Goal: Task Accomplishment & Management: Use online tool/utility

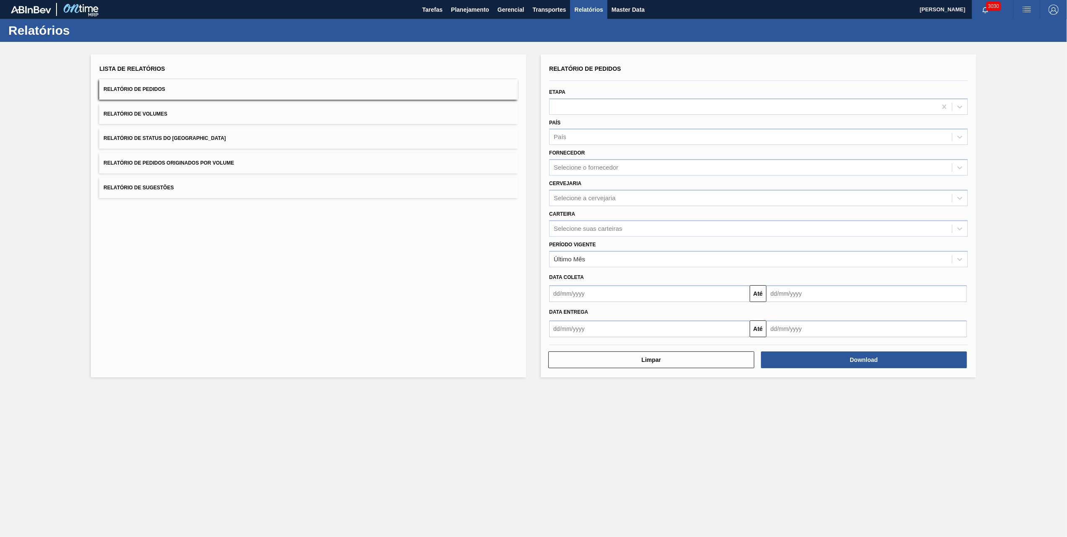
click at [249, 163] on button "Relatório de Pedidos Originados por Volume" at bounding box center [308, 163] width 419 height 21
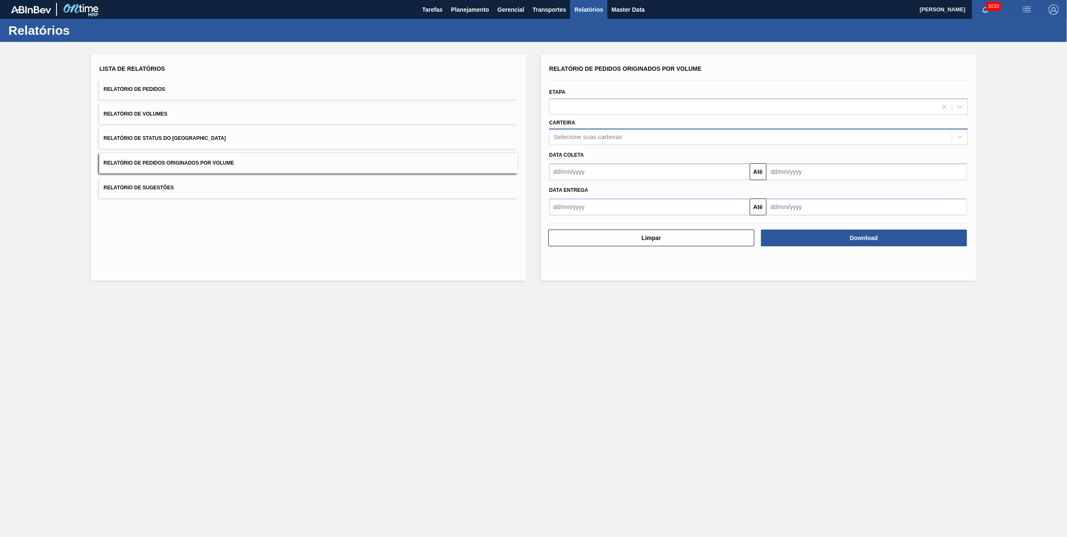
click at [612, 134] on div "Selecione suas carteiras" at bounding box center [588, 137] width 68 height 7
type input "vidro"
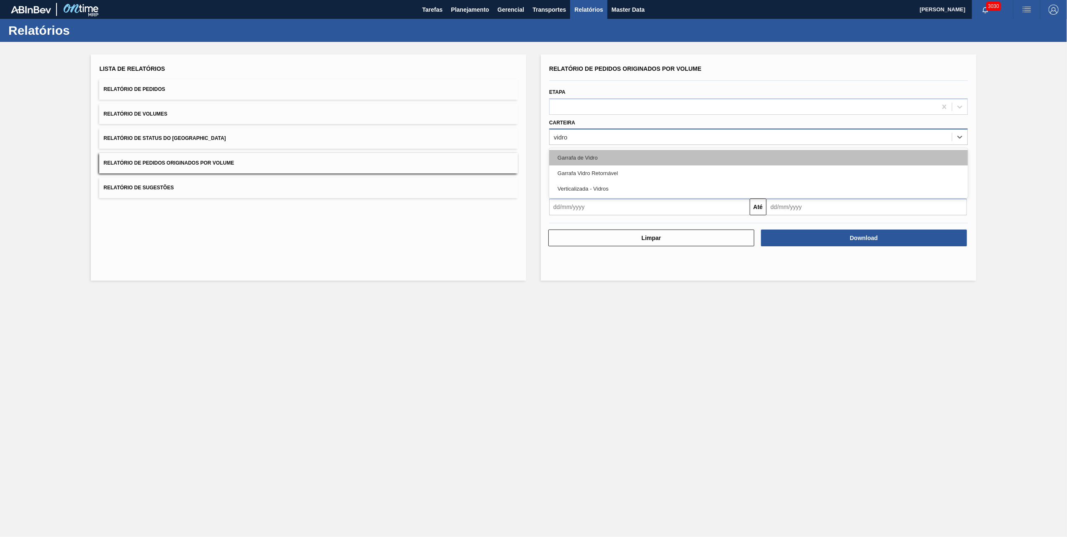
click at [581, 160] on div "Garrafa de Vidro" at bounding box center [758, 157] width 419 height 15
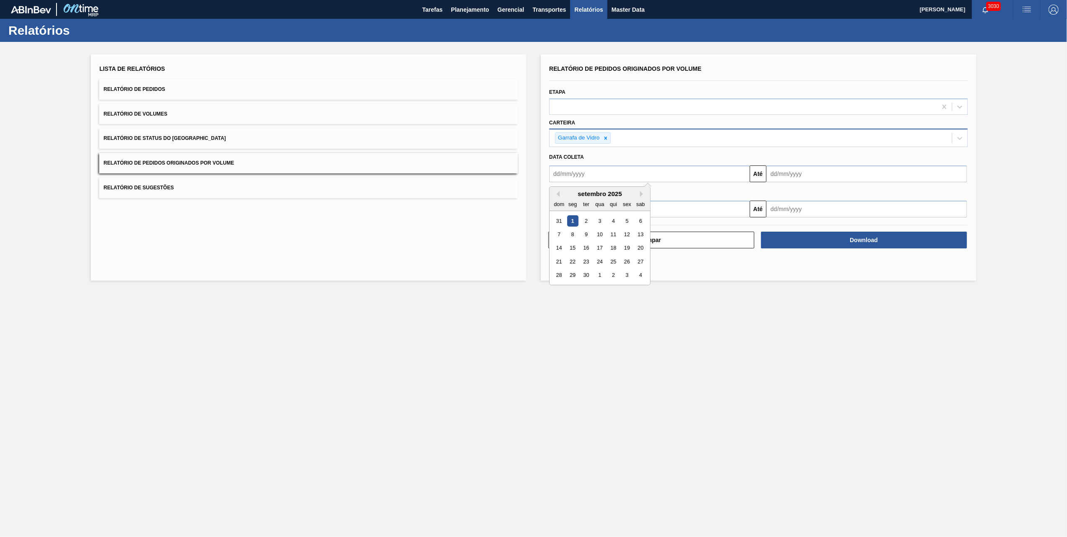
click at [632, 173] on input "text" at bounding box center [649, 173] width 200 height 17
type input "[DATE]"
click at [820, 166] on input "text" at bounding box center [866, 173] width 200 height 17
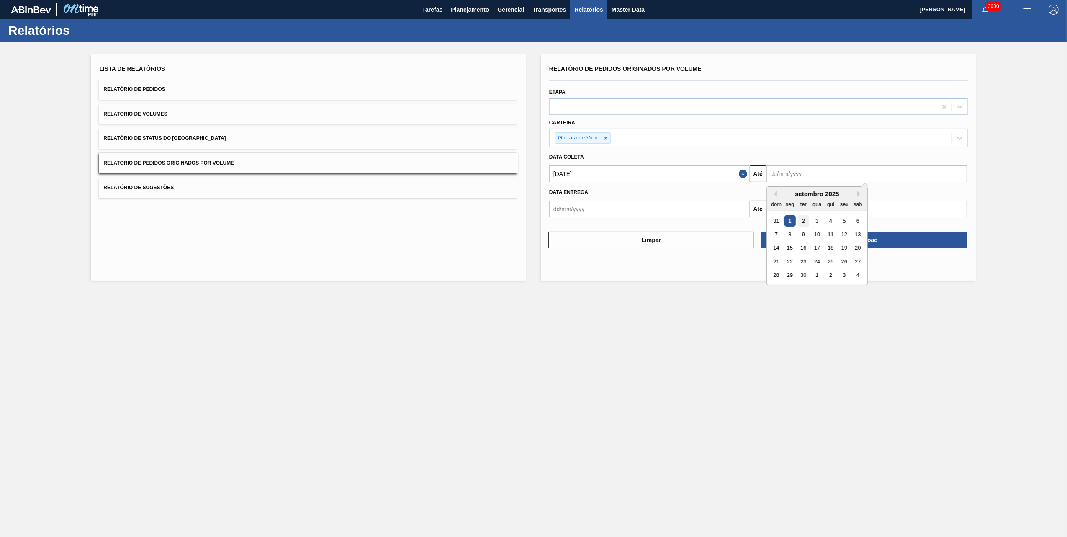
click at [807, 217] on div "2" at bounding box center [803, 220] width 11 height 11
type input "[DATE]"
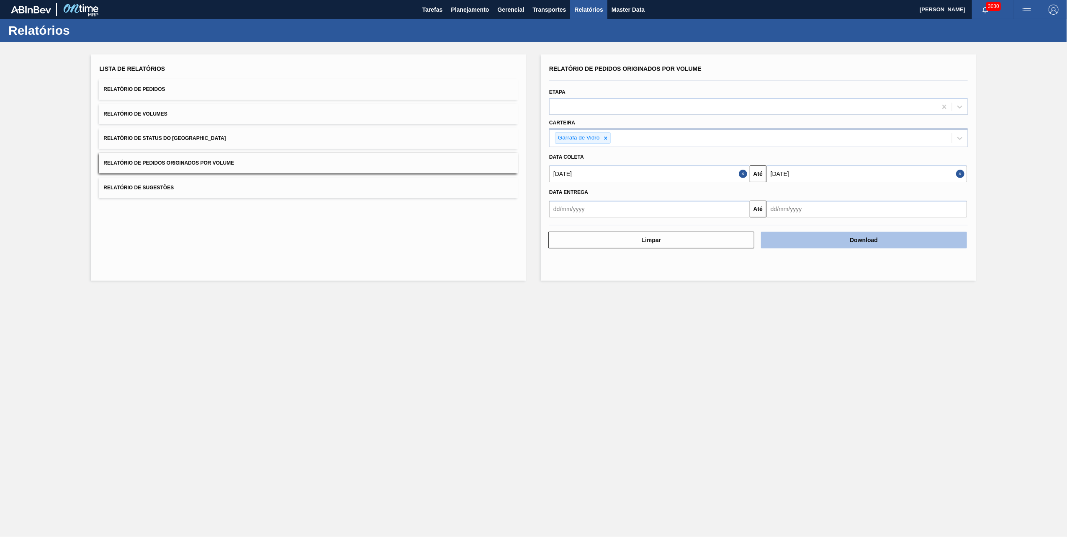
click at [829, 237] on button "Download" at bounding box center [864, 239] width 206 height 17
drag, startPoint x: 587, startPoint y: 429, endPoint x: 549, endPoint y: 390, distance: 53.6
click at [586, 429] on main "Tarefas Planejamento Gerencial Transportes Relatórios Master Data [PERSON_NAME]…" at bounding box center [533, 268] width 1067 height 537
click at [454, 10] on span "Planejamento" at bounding box center [470, 10] width 38 height 10
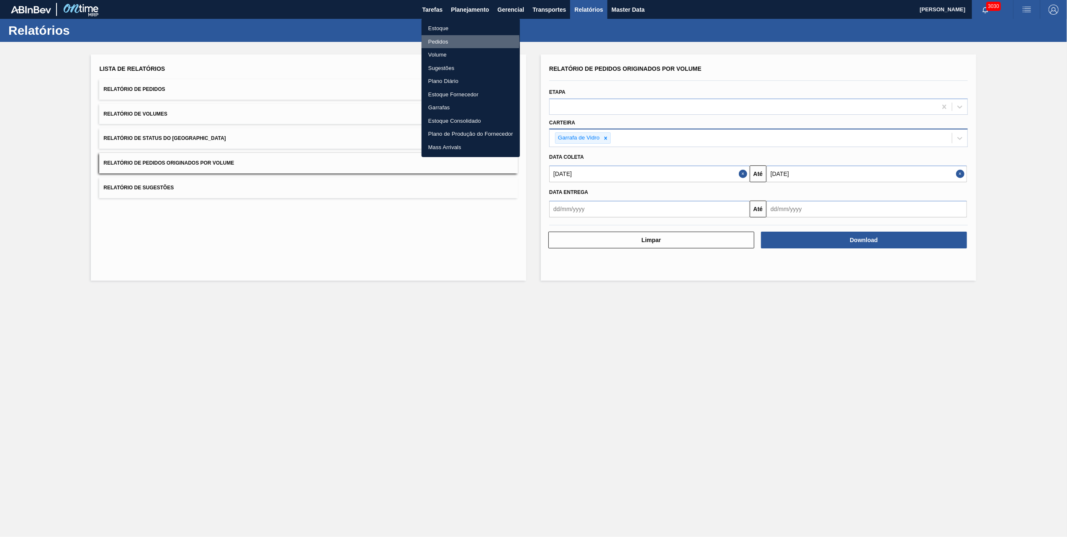
click at [439, 41] on li "Pedidos" at bounding box center [470, 41] width 98 height 13
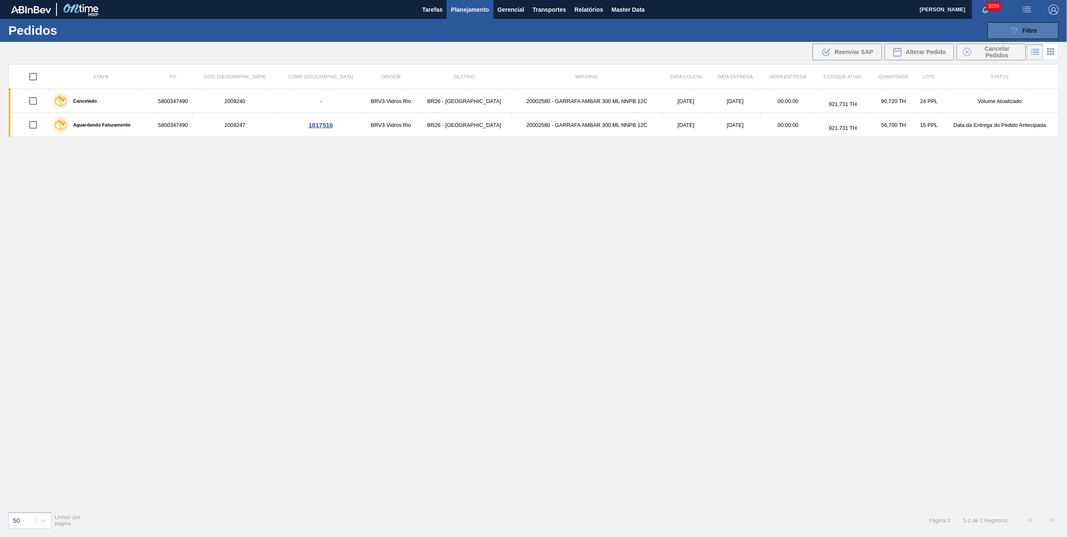
click at [1023, 35] on div "089F7B8B-B2A5-4AFE-B5C0-19BA573D28AC Filtro" at bounding box center [1023, 31] width 28 height 10
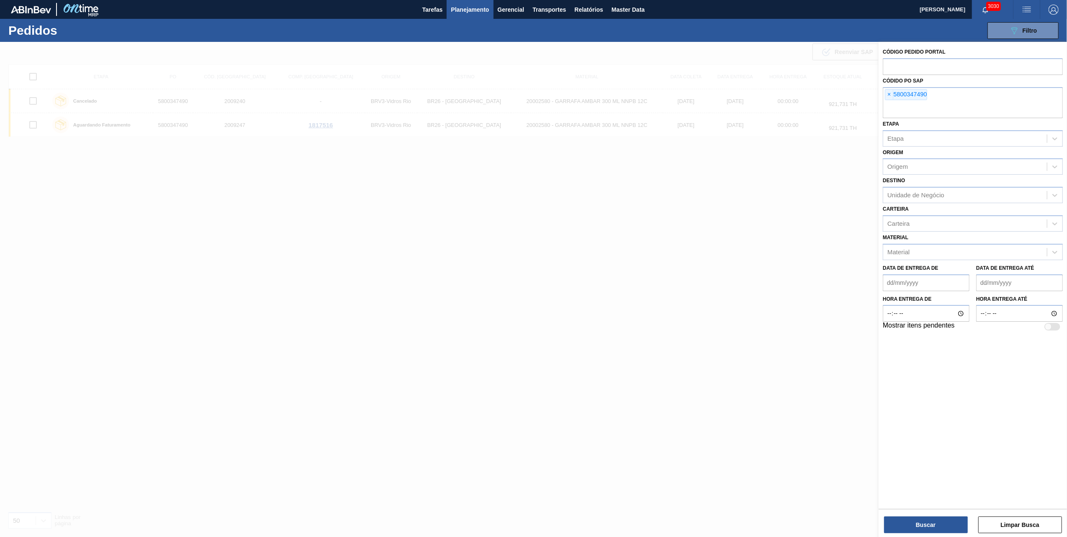
click at [881, 97] on div "Código Pedido Portal Códido PO SAP × 5800347490 Etapa Etapa Origem Origem Desti…" at bounding box center [972, 189] width 188 height 294
click at [886, 96] on span "×" at bounding box center [889, 95] width 8 height 10
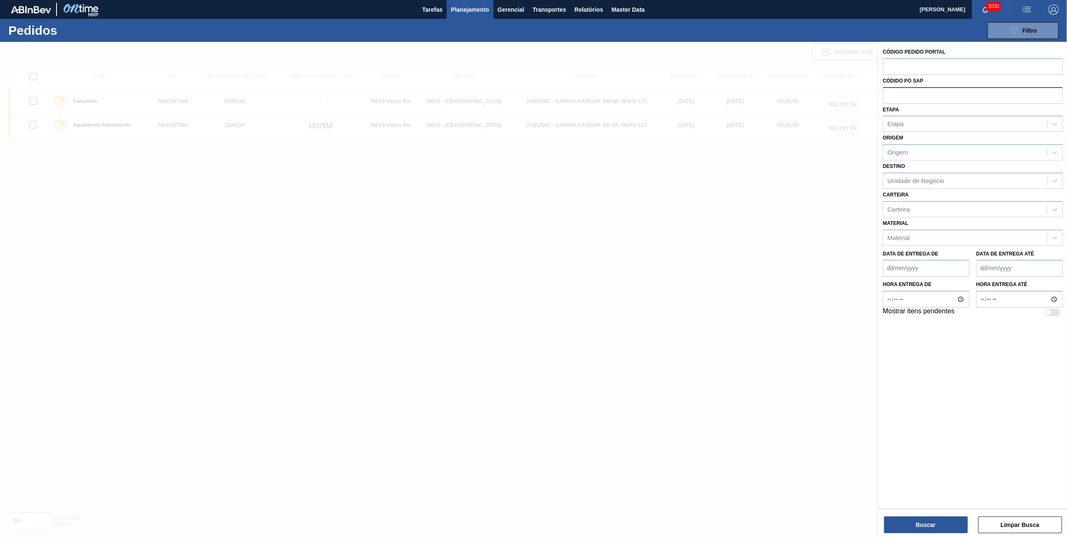
click at [901, 96] on input "text" at bounding box center [973, 95] width 180 height 16
paste input "text"
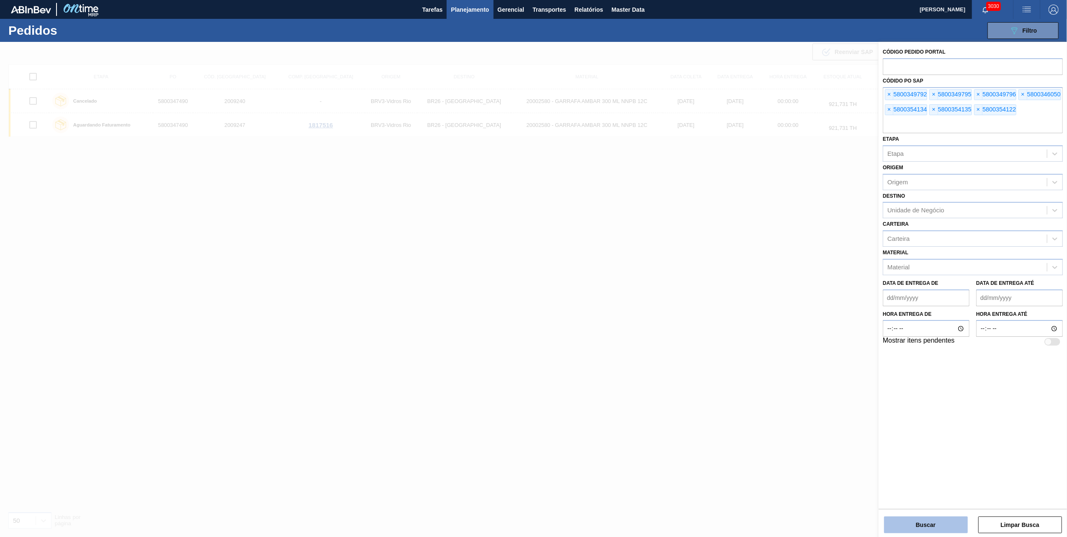
click at [948, 531] on button "Buscar" at bounding box center [926, 524] width 84 height 17
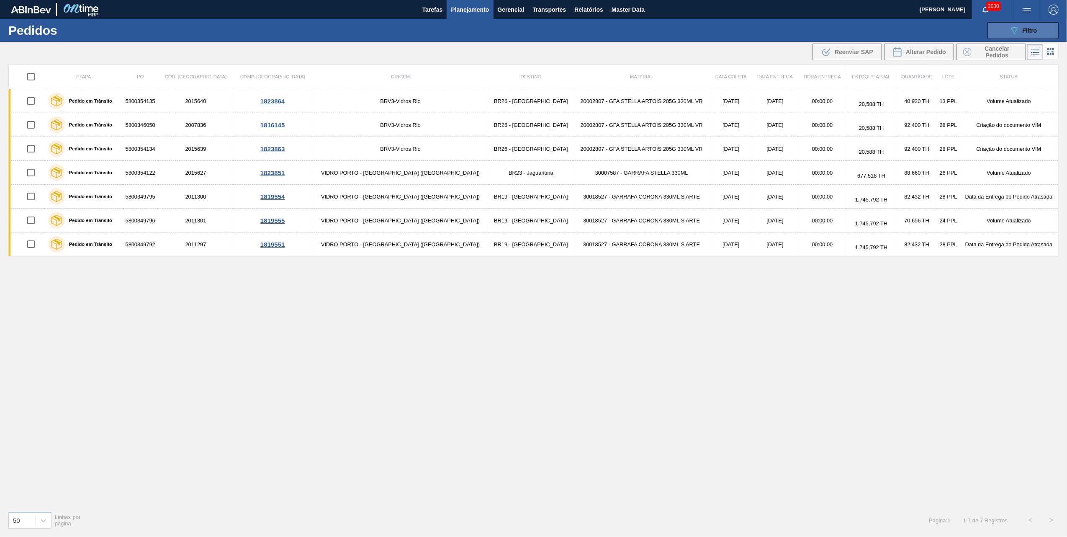
click at [1020, 33] on div "089F7B8B-B2A5-4AFE-B5C0-19BA573D28AC Filtro" at bounding box center [1023, 31] width 28 height 10
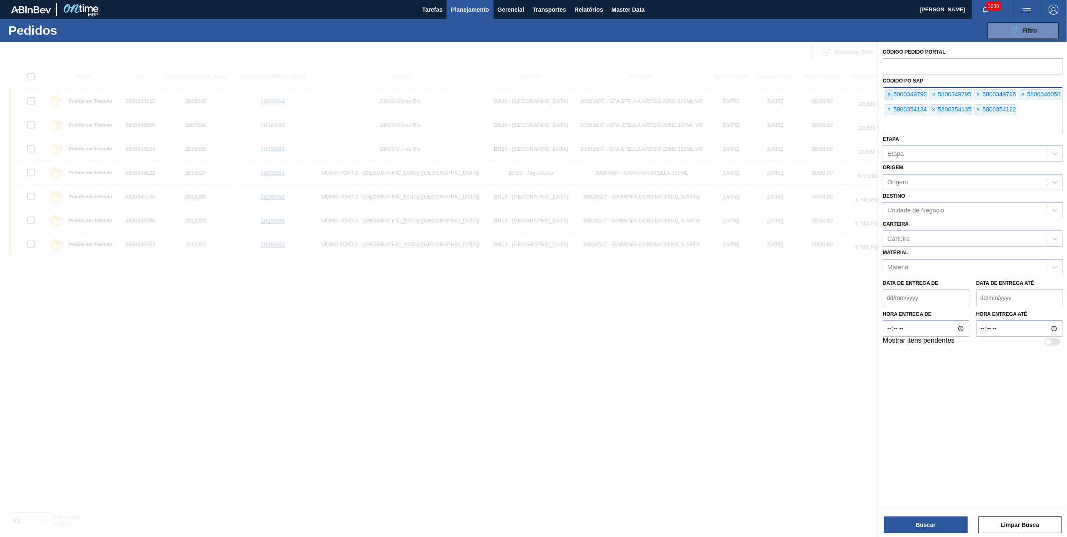
click at [891, 96] on span "×" at bounding box center [889, 95] width 8 height 10
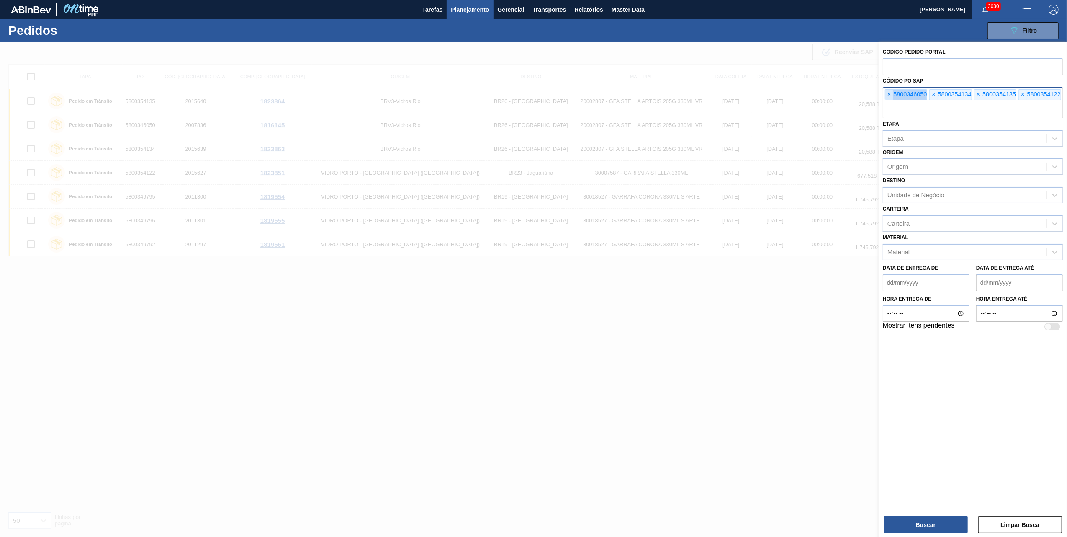
click at [891, 96] on span "×" at bounding box center [889, 95] width 8 height 10
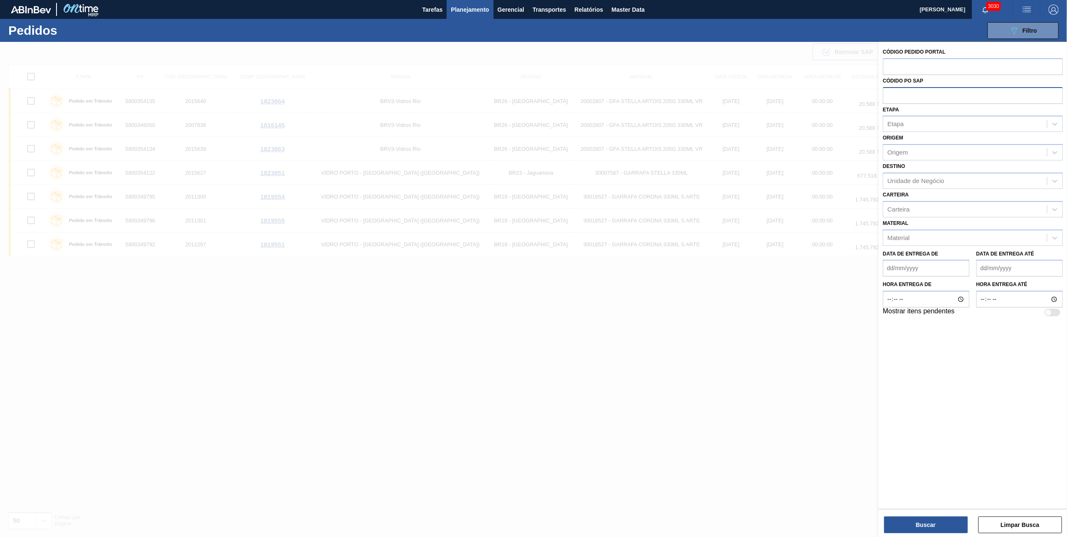
click at [891, 96] on input "text" at bounding box center [973, 95] width 180 height 16
paste input "text"
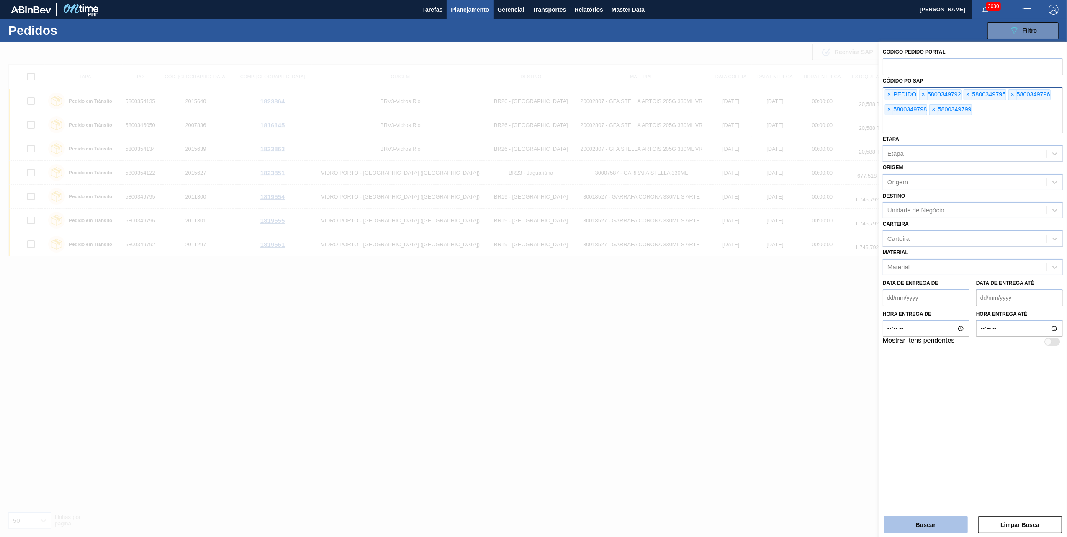
click at [928, 521] on button "Buscar" at bounding box center [926, 524] width 84 height 17
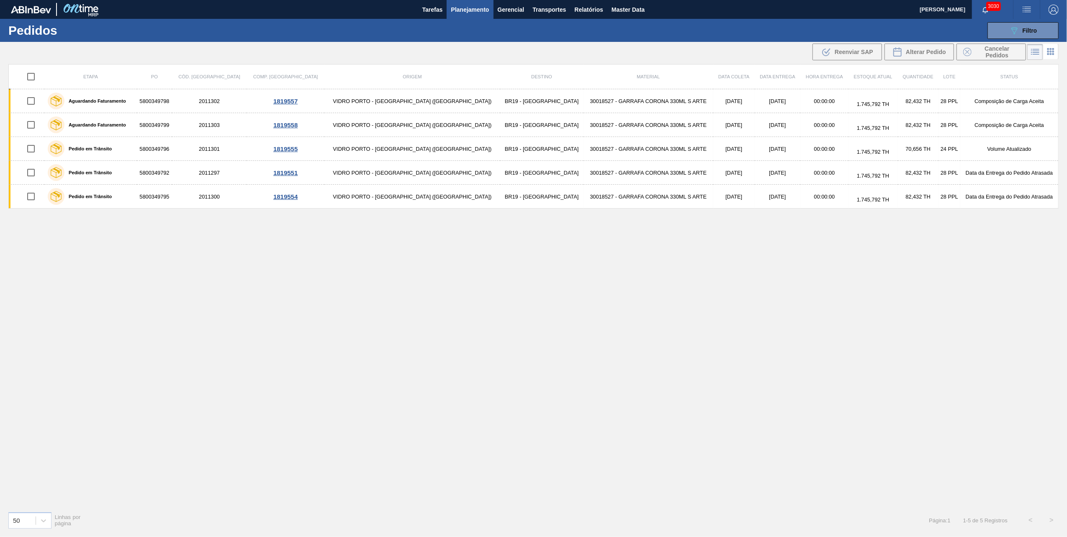
click at [1019, 21] on div "089F7B8B-B2A5-4AFE-B5C0-19BA573D28AC Filtro Código Pedido Portal Códido PO SAP …" at bounding box center [601, 30] width 924 height 25
click at [1012, 27] on icon at bounding box center [1014, 30] width 6 height 7
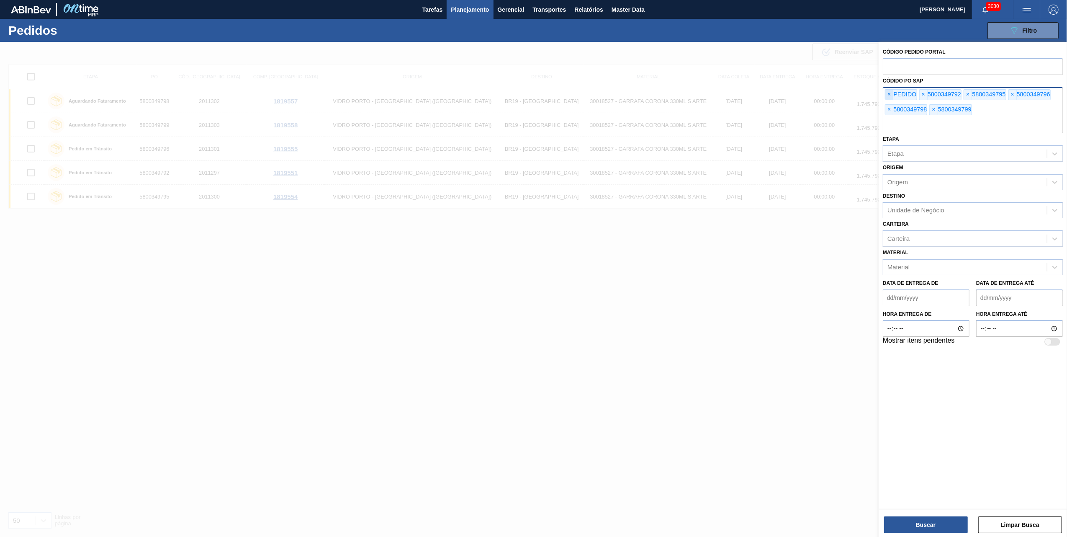
click at [890, 94] on span "×" at bounding box center [889, 95] width 8 height 10
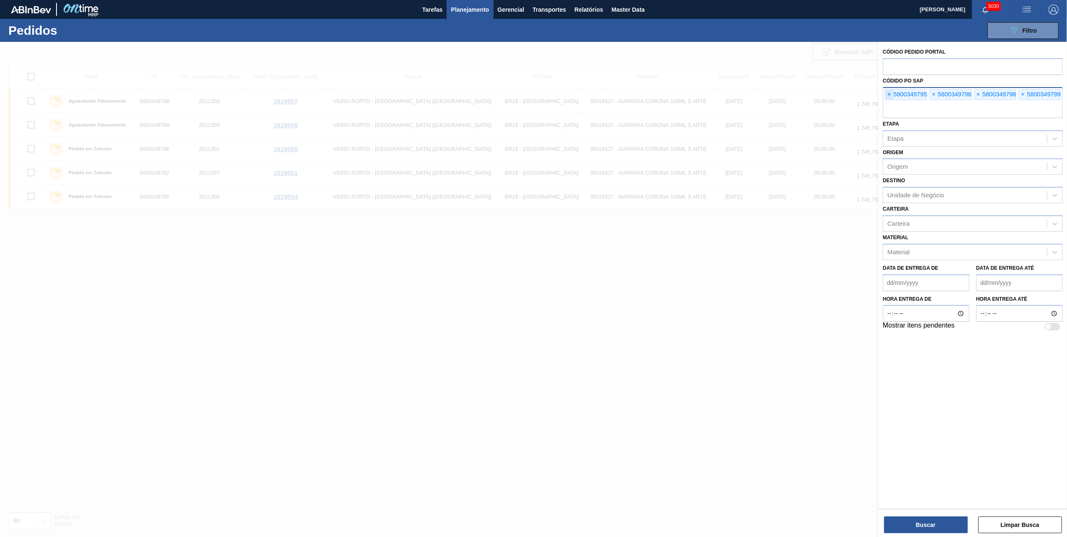
click at [890, 94] on span "×" at bounding box center [889, 95] width 8 height 10
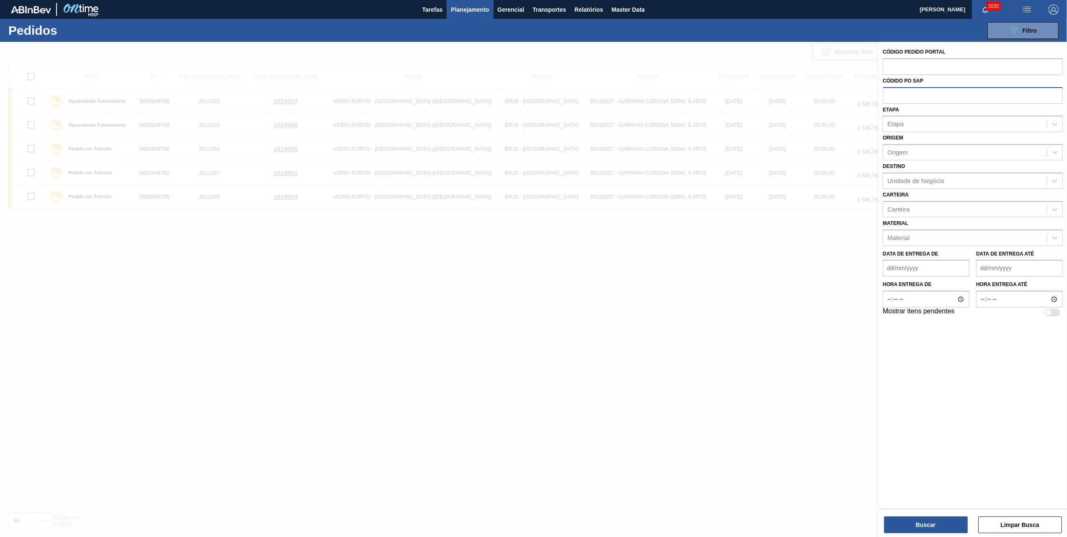
click at [890, 94] on input "text" at bounding box center [973, 95] width 180 height 16
paste input "text"
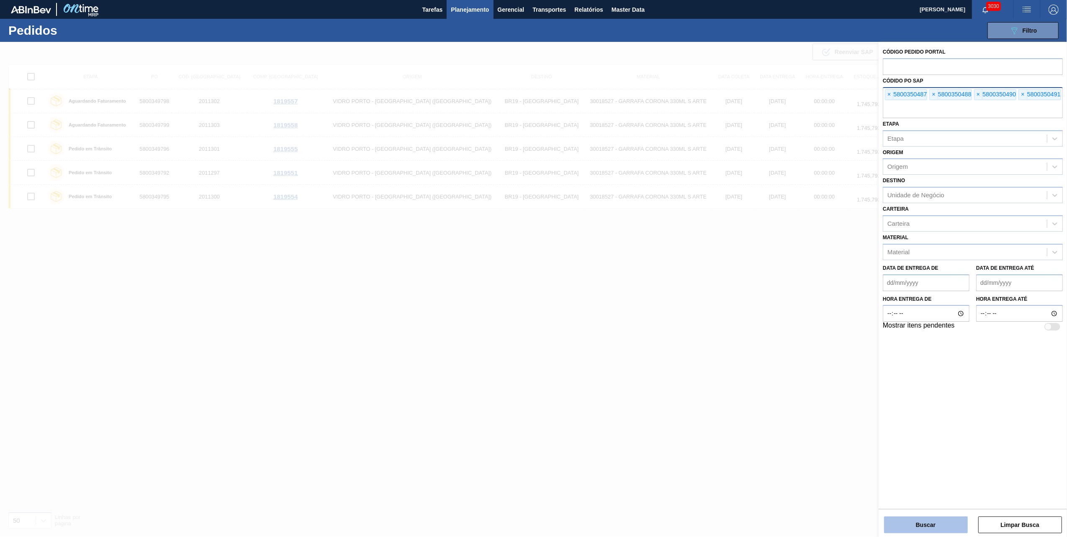
click at [917, 521] on button "Buscar" at bounding box center [926, 524] width 84 height 17
